Goal: Communication & Community: Ask a question

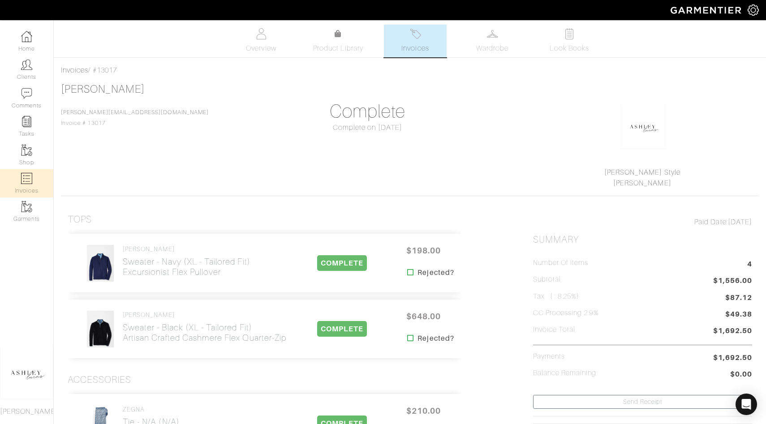
click at [33, 188] on link "Invoices" at bounding box center [26, 183] width 53 height 28
select select
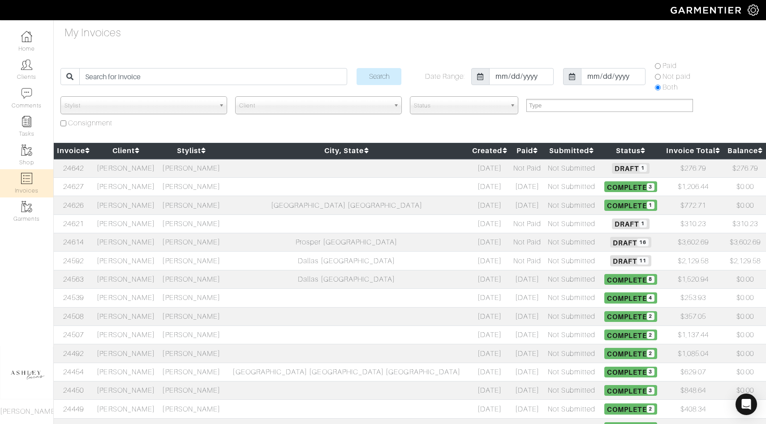
click at [612, 169] on span "Draft 1" at bounding box center [630, 168] width 37 height 11
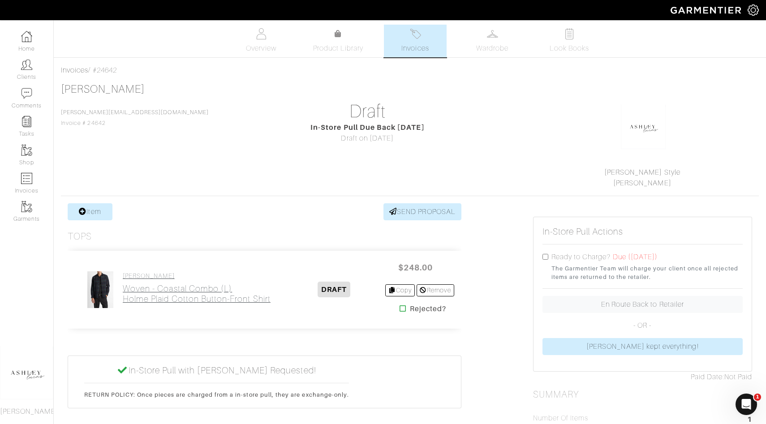
click at [189, 296] on h2 "Woven - Coastal Combo (L) Holme Plaid Cotton Button-Front Shirt" at bounding box center [197, 294] width 148 height 21
click at [447, 289] on link "Remove" at bounding box center [435, 290] width 37 height 12
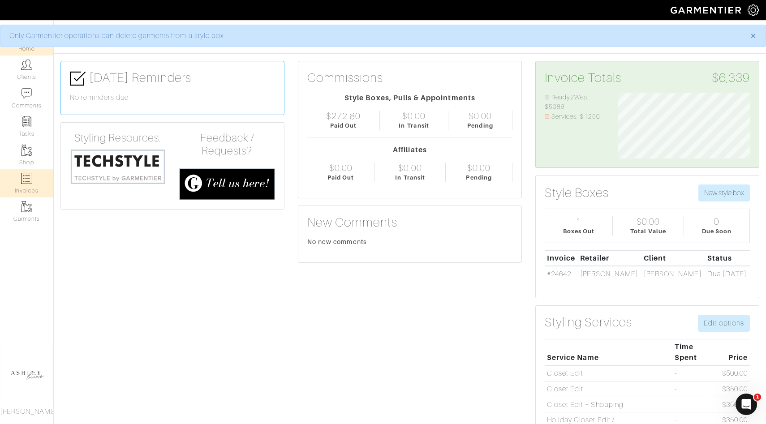
click at [26, 183] on img at bounding box center [26, 178] width 11 height 11
select select
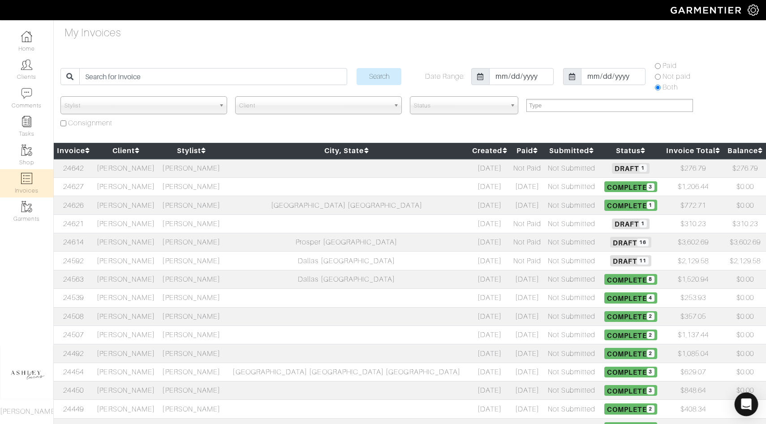
click at [747, 408] on icon "Open Intercom Messenger" at bounding box center [746, 405] width 12 height 12
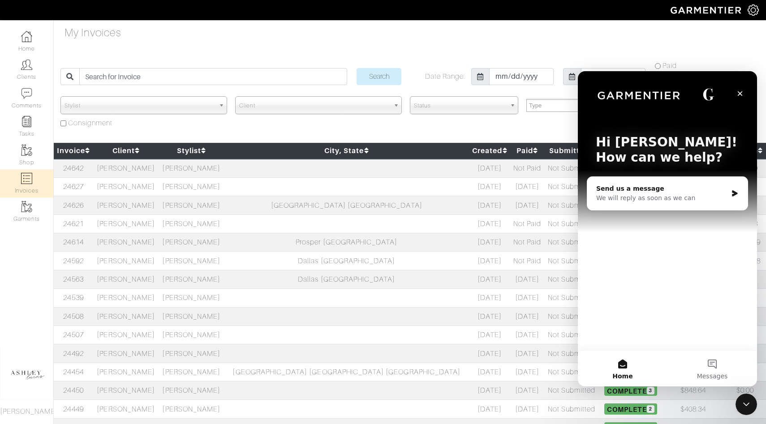
click at [660, 203] on div "Send us a message We will reply as soon as we can" at bounding box center [667, 193] width 160 height 33
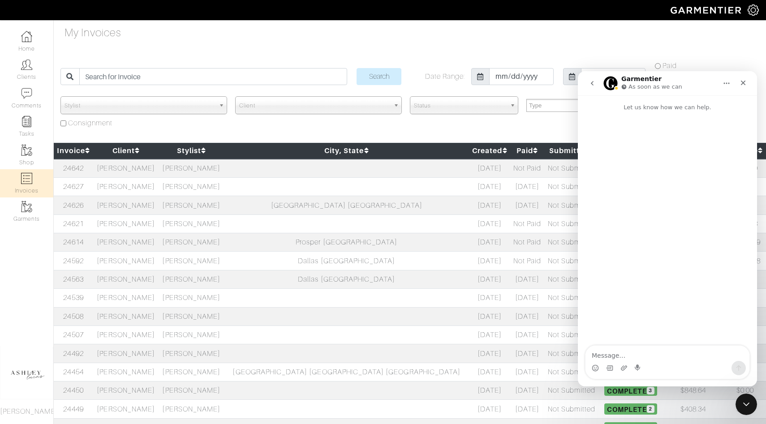
click at [608, 353] on textarea "Message…" at bounding box center [667, 353] width 164 height 15
click at [658, 356] on textarea "Hi! I need to reschedule my vince pull for Jamie wagner today." at bounding box center [667, 349] width 164 height 24
type textarea "Hi! I need to reschedule my vince pull for Jamie wagner today."
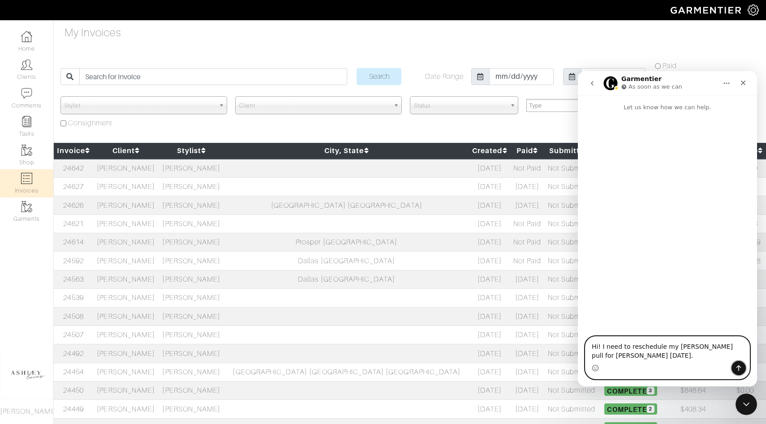
click at [741, 366] on icon "Send a message…" at bounding box center [738, 368] width 7 height 7
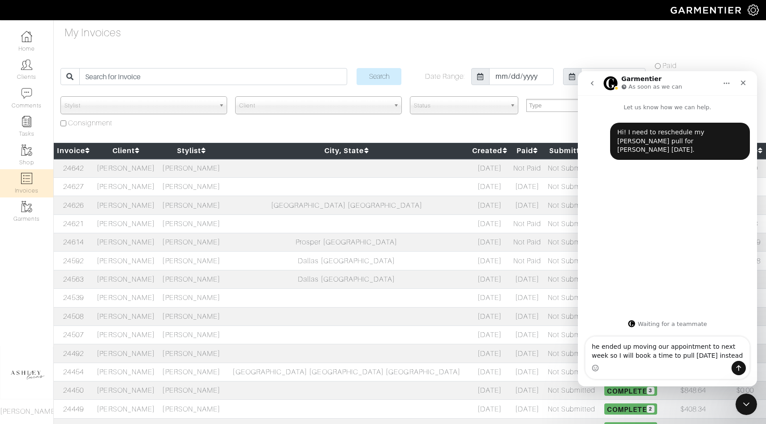
type textarea "he ended up moving our appointment to next week so I will book a time to pull o…"
click at [735, 366] on icon "Send a message…" at bounding box center [738, 368] width 7 height 7
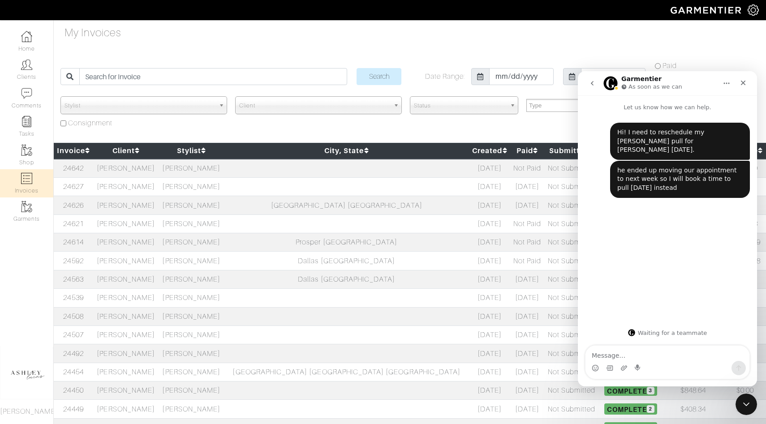
click at [418, 57] on form "Search Date Range: 2018-01-10 2025-09-23 Paid Not paid Both Stylist Ashley Luca…" at bounding box center [409, 94] width 699 height 75
click at [739, 84] on icon "Close" at bounding box center [742, 82] width 7 height 7
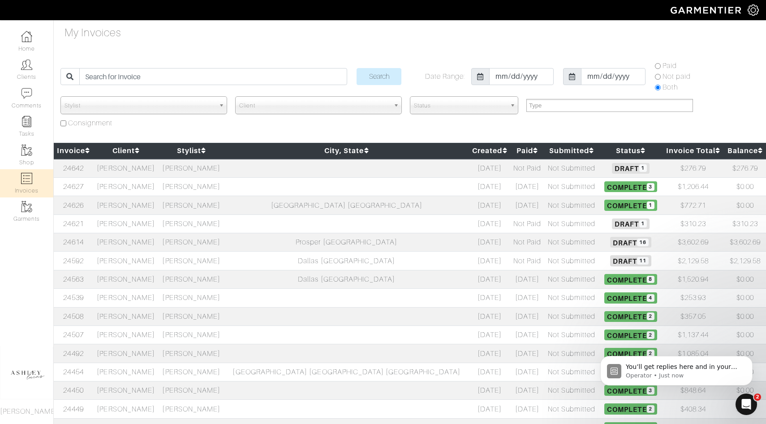
click at [610, 260] on span "Draft 11" at bounding box center [630, 260] width 41 height 11
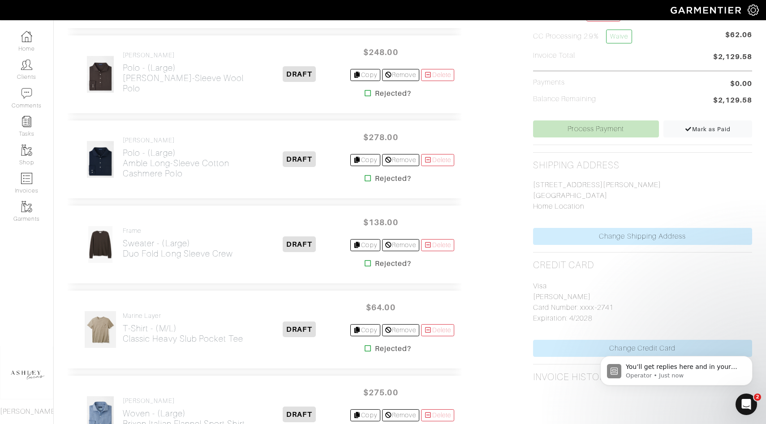
scroll to position [230, 0]
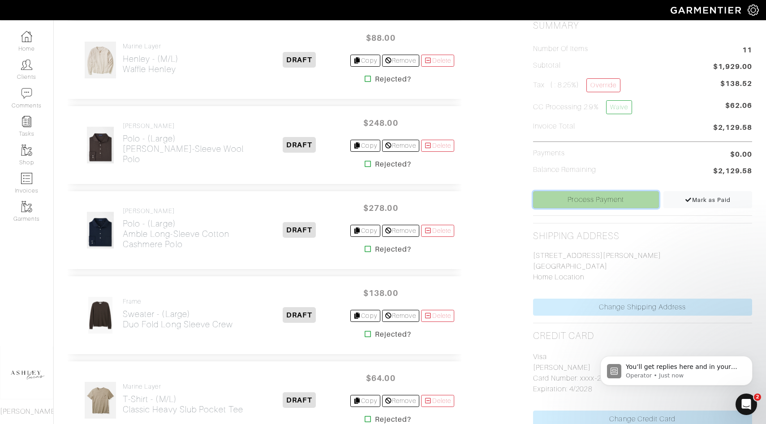
click at [577, 202] on link "Process Payment" at bounding box center [596, 199] width 126 height 17
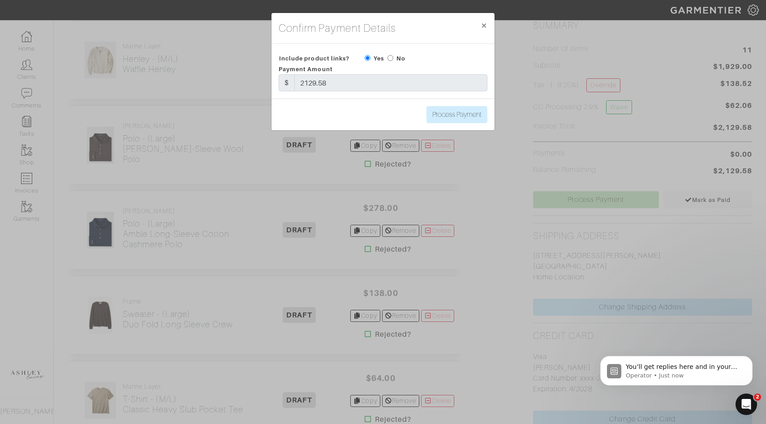
click at [390, 56] on input "radio" at bounding box center [390, 58] width 6 height 6
radio input "true"
click at [482, 123] on div "Process Payment" at bounding box center [382, 115] width 223 height 32
click at [447, 116] on input "Process Payment" at bounding box center [456, 114] width 61 height 17
type input "Process Payment"
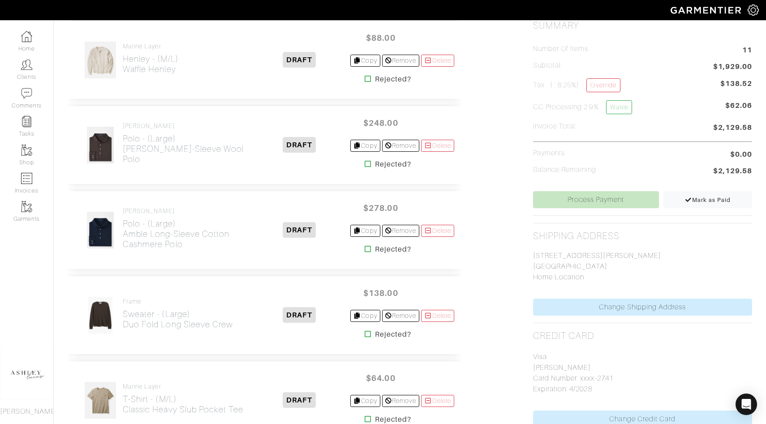
scroll to position [0, 0]
